Goal: Transaction & Acquisition: Purchase product/service

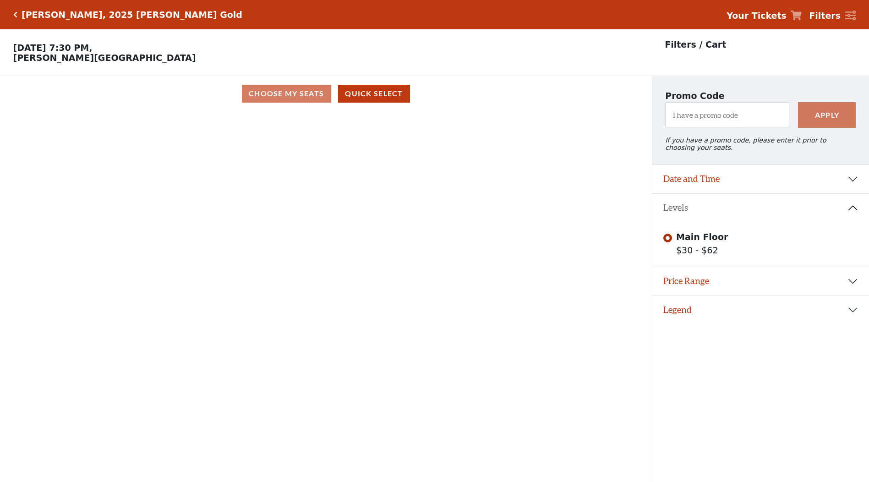
click at [283, 98] on div "Choose My Seats Quick Select" at bounding box center [326, 94] width 652 height 18
click at [371, 100] on button "Quick Select" at bounding box center [374, 94] width 72 height 18
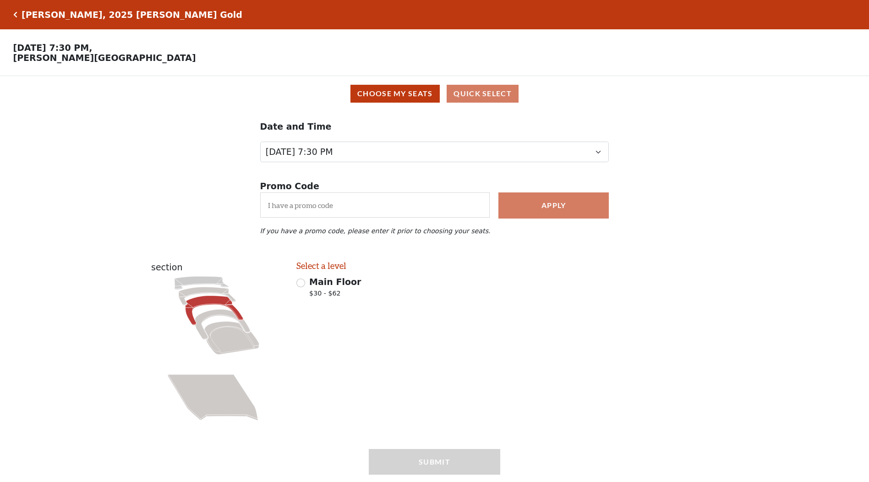
scroll to position [33, 0]
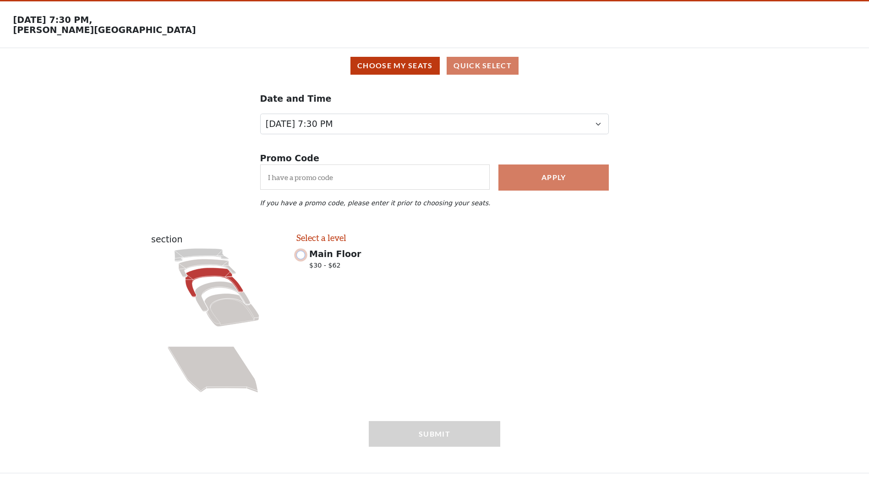
click at [300, 256] on input "Main Floor $30 - $62" at bounding box center [300, 254] width 9 height 9
radio input "true"
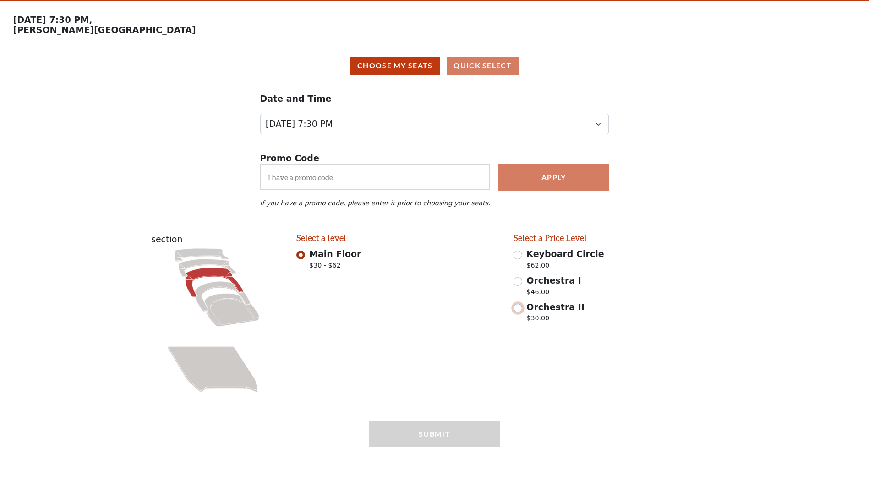
click at [520, 308] on input "Orchestra II $30.00" at bounding box center [517, 308] width 9 height 9
radio input "true"
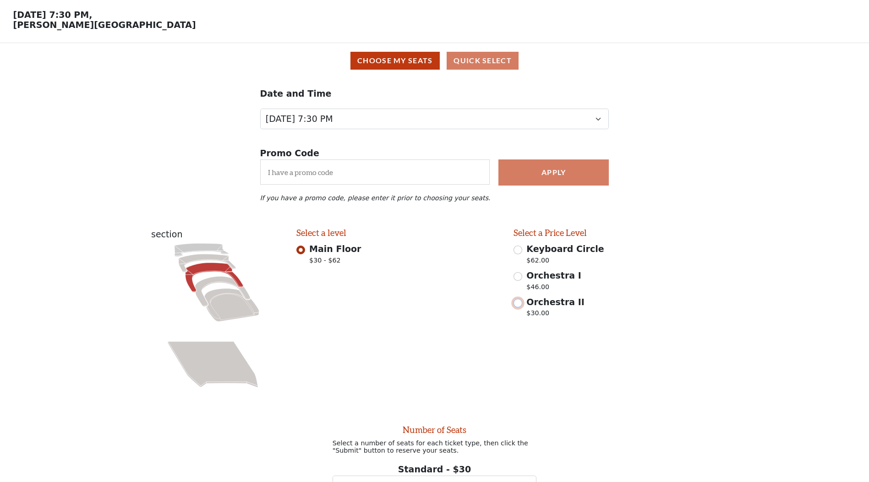
scroll to position [125, 0]
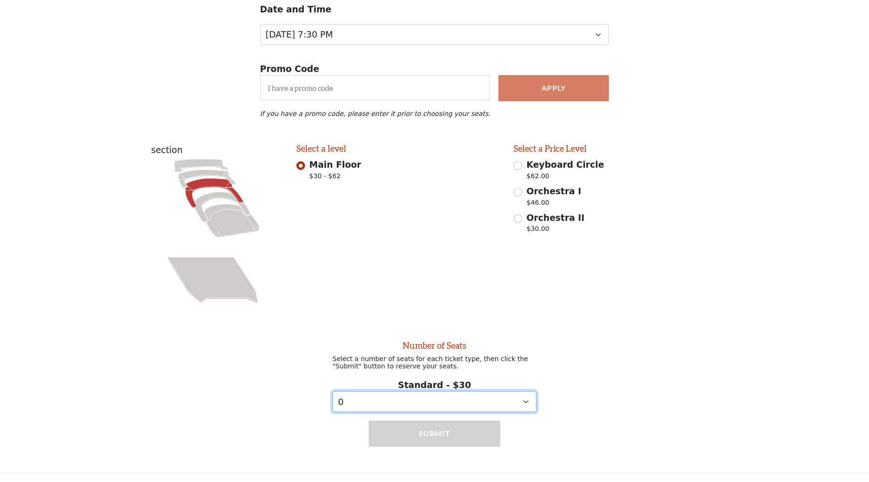
click at [494, 398] on select "0 1 2" at bounding box center [434, 401] width 204 height 21
select select "2"
click at [332, 391] on select "0 1 2" at bounding box center [434, 401] width 204 height 21
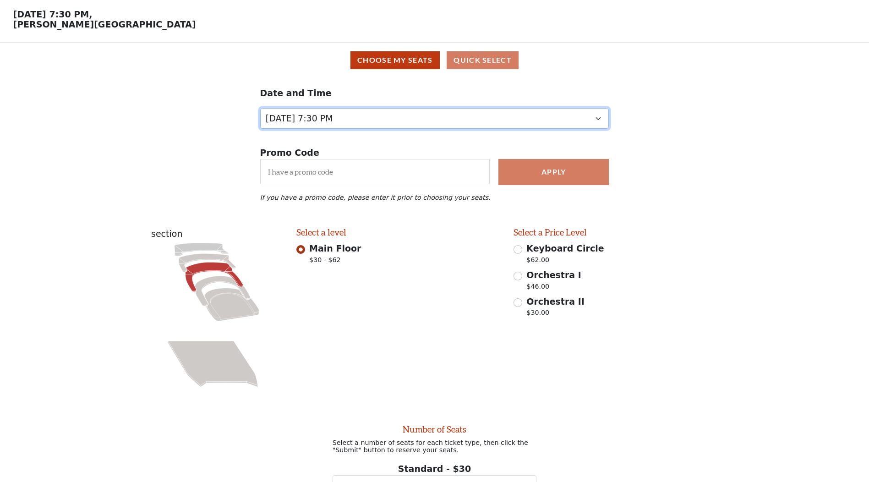
click at [532, 129] on select "[DATE] 7:30 PM [DATE] 7:30 PM" at bounding box center [434, 118] width 349 height 21
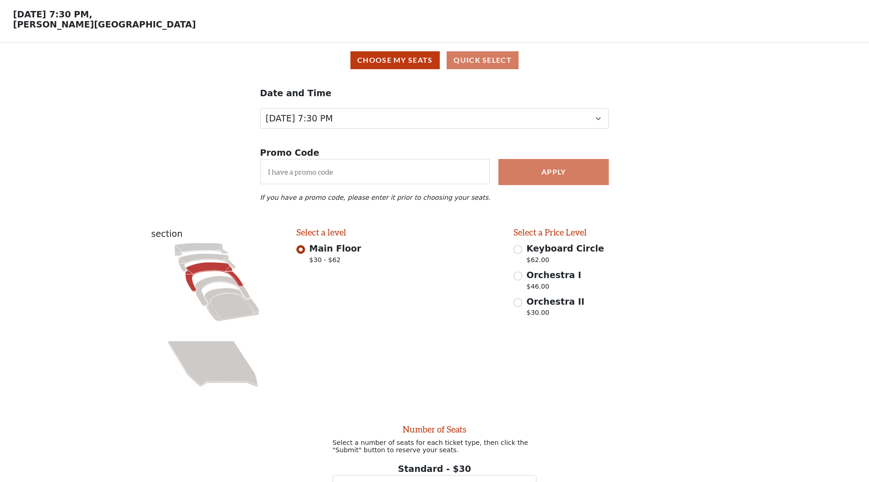
click at [565, 86] on div "Date and Time [DATE] 7:30 PM [DATE] 7:30 PM" at bounding box center [434, 108] width 869 height 60
